Goal: Find specific page/section: Find specific page/section

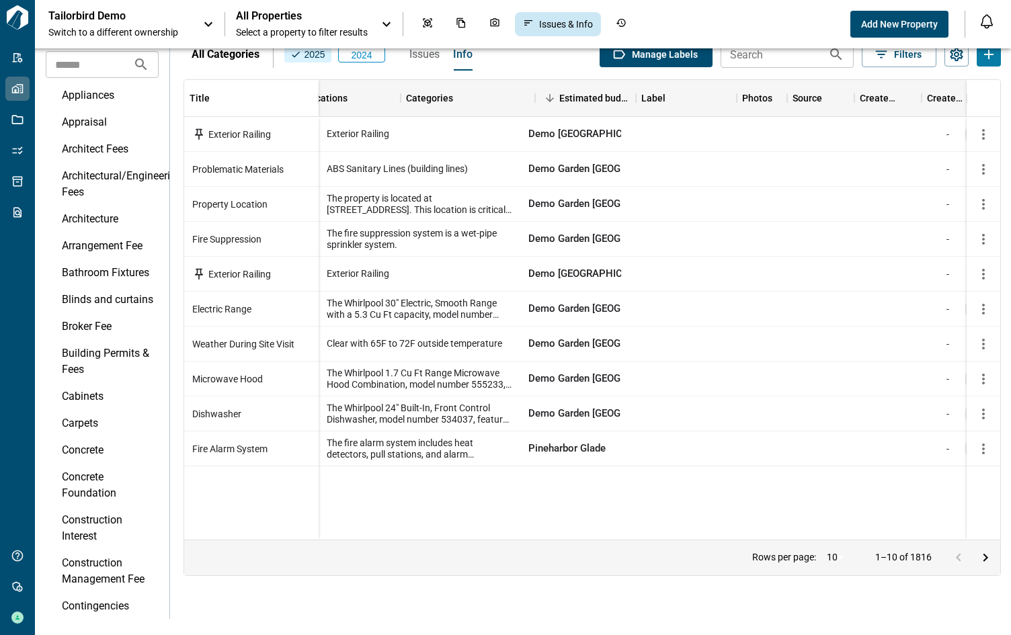
scroll to position [0, 321]
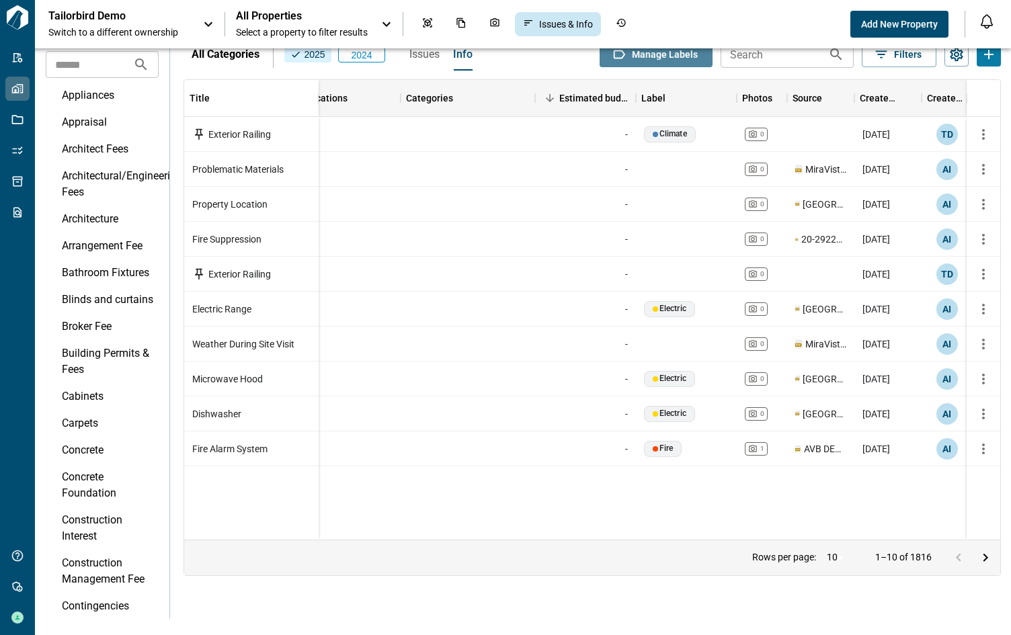
click at [659, 60] on button "Manage Labels" at bounding box center [656, 55] width 113 height 26
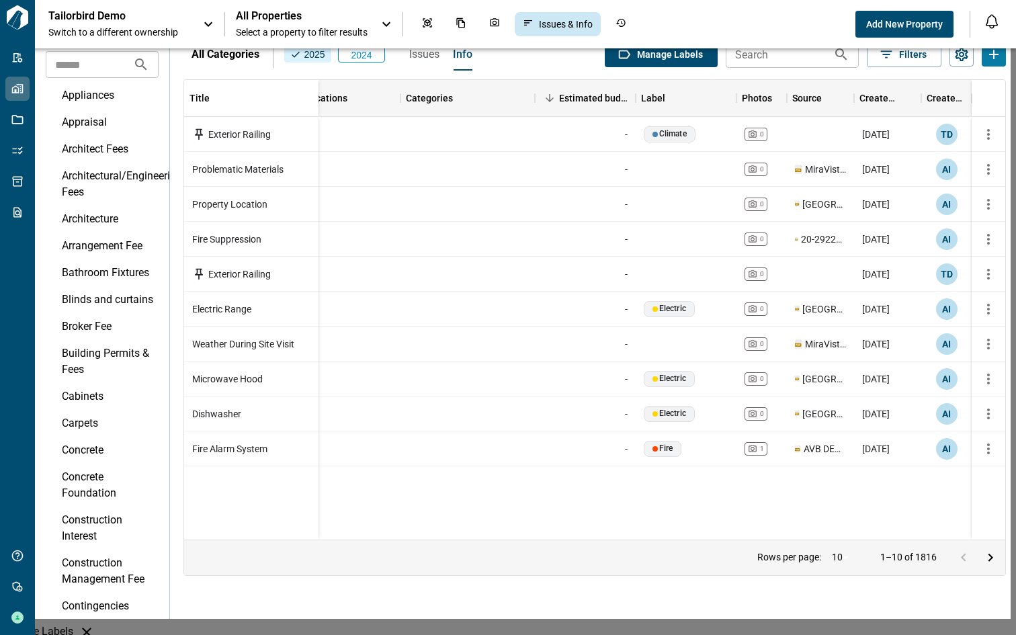
click at [91, 628] on icon "button" at bounding box center [86, 632] width 9 height 9
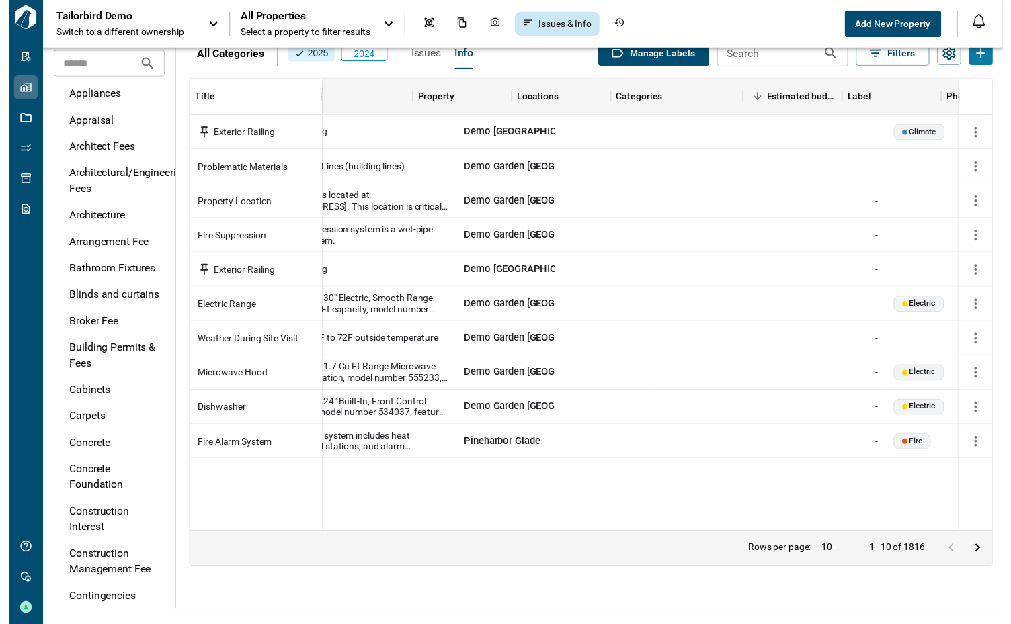
scroll to position [0, 0]
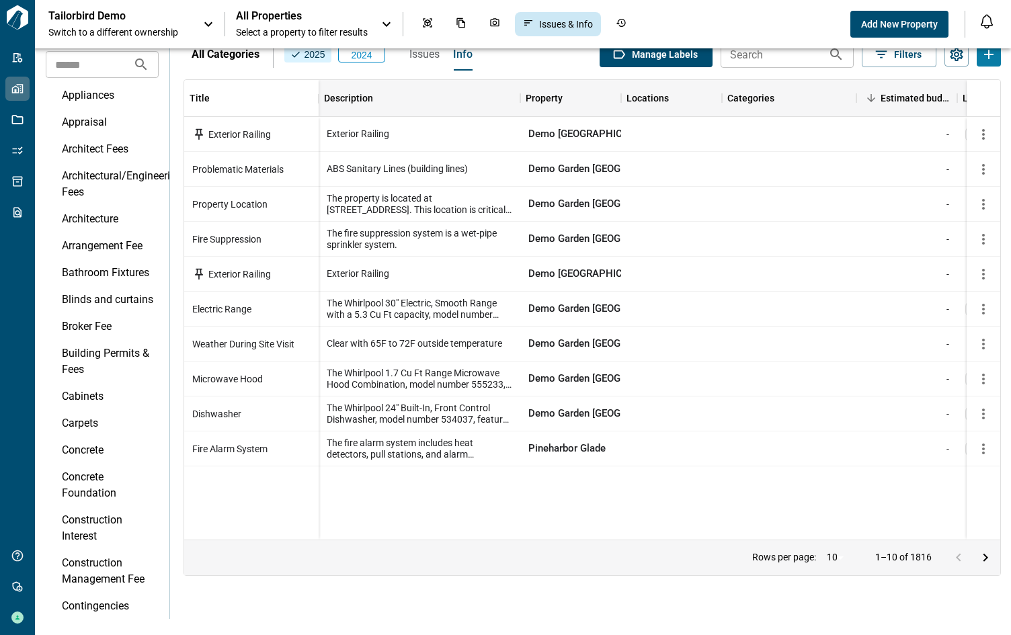
click at [296, 29] on span "Select a property to filter results" at bounding box center [302, 32] width 132 height 13
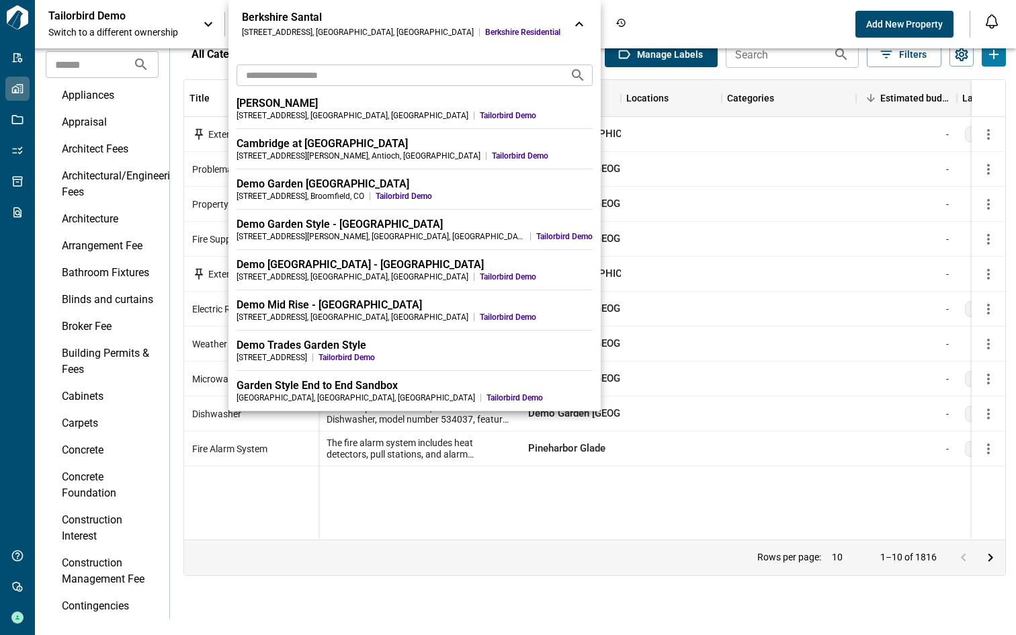
click at [276, 77] on input "text" at bounding box center [398, 75] width 323 height 25
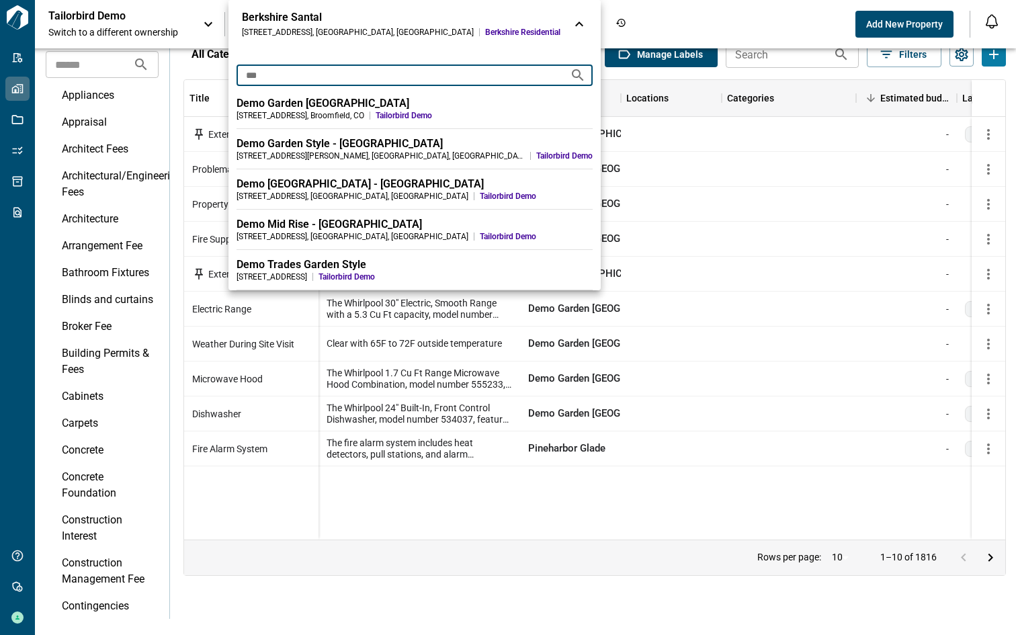
type input "****"
click at [279, 177] on div "Demo [GEOGRAPHIC_DATA] - [GEOGRAPHIC_DATA]" at bounding box center [415, 183] width 356 height 13
